Goal: Navigation & Orientation: Find specific page/section

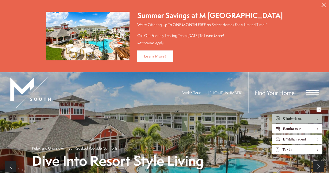
click at [322, 5] on icon "Close Alert" at bounding box center [323, 5] width 5 height 5
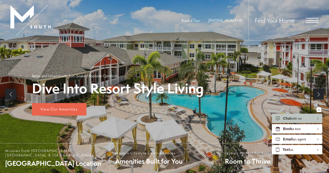
click at [310, 20] on span "Open Menu" at bounding box center [312, 20] width 13 height 5
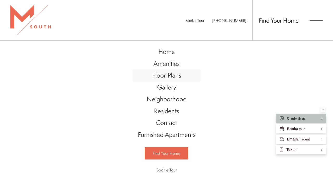
click at [163, 70] on link "Floor Plans" at bounding box center [167, 75] width 68 height 12
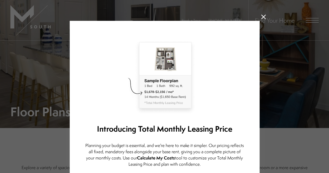
scroll to position [67, 0]
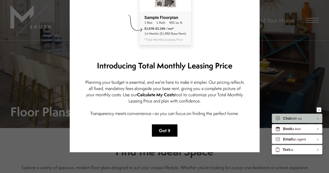
click at [158, 128] on button "Got it" at bounding box center [164, 130] width 25 height 12
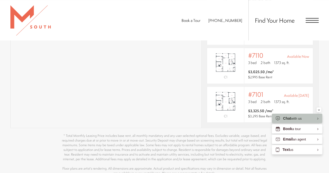
scroll to position [409, 0]
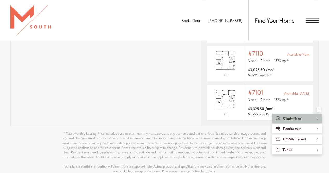
click at [1, 79] on section "Map Floor Plans Bedrooms 1 Bedroom 2 Bedroom 3 Bedroom" at bounding box center [164, 37] width 329 height 271
